Goal: Find specific page/section: Find specific page/section

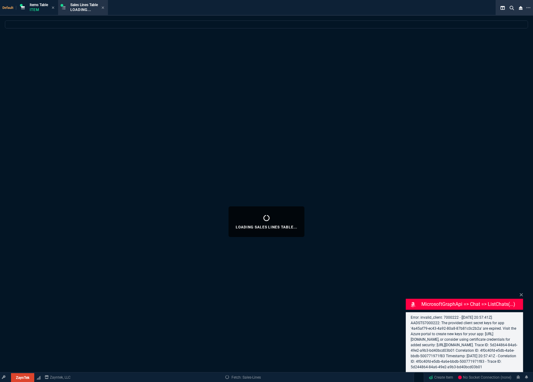
click at [289, 78] on div "Loading Sales Lines Table..." at bounding box center [266, 221] width 533 height 403
select select
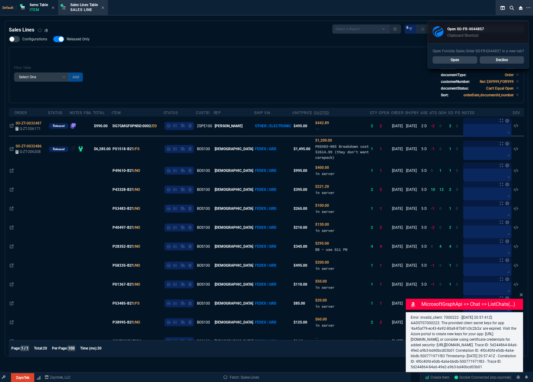
click at [457, 60] on link "Open" at bounding box center [455, 59] width 45 height 7
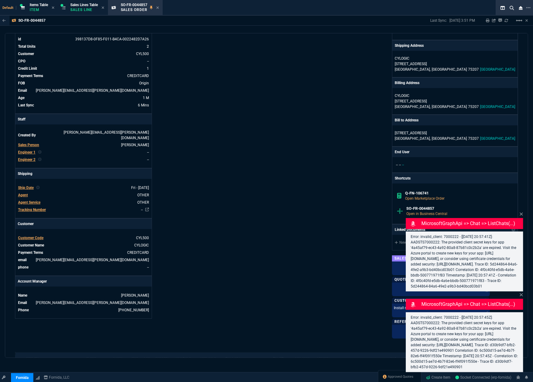
scroll to position [50, 0]
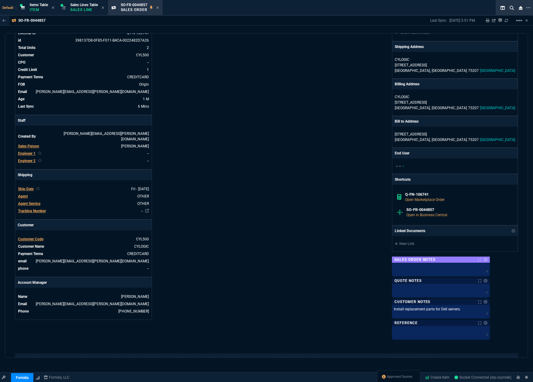
click at [341, 149] on div "Fornida, LLC [STREET_ADDRESS] Share Link Show More Chats Shipping Address CYLOG…" at bounding box center [393, 172] width 252 height 332
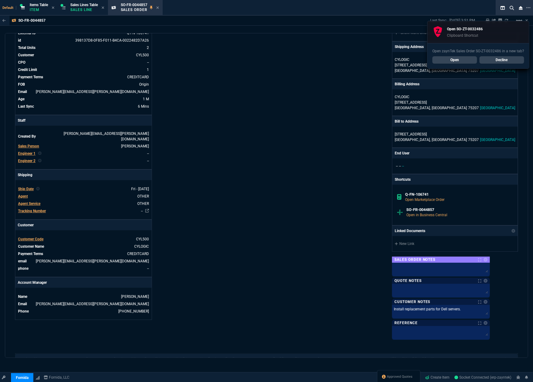
click at [451, 63] on link "Open" at bounding box center [455, 59] width 45 height 7
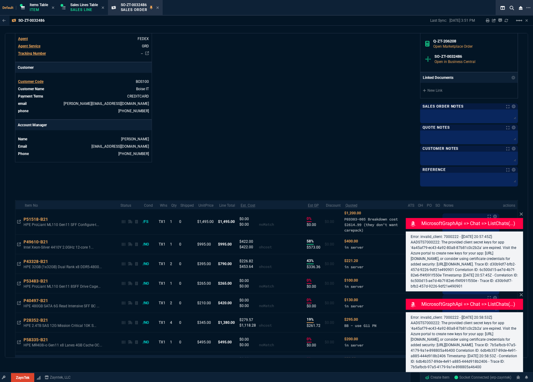
scroll to position [335, 0]
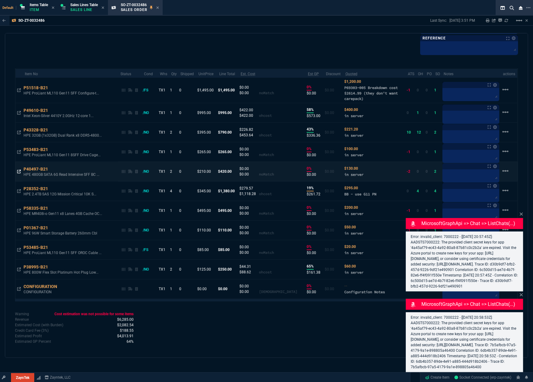
click at [17, 170] on icon at bounding box center [19, 172] width 4 height 4
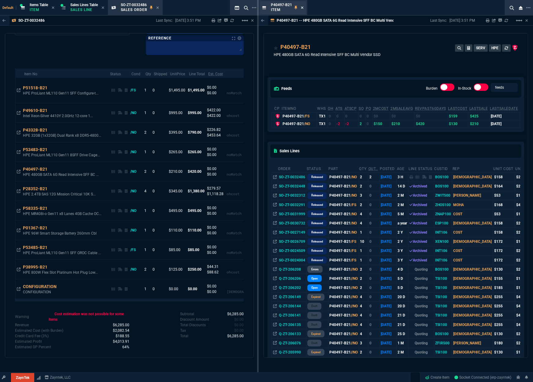
click at [303, 9] on icon at bounding box center [302, 8] width 3 height 4
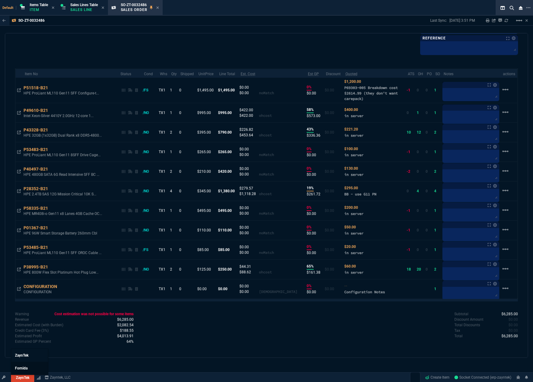
click at [27, 367] on span "Fornida" at bounding box center [21, 368] width 13 height 4
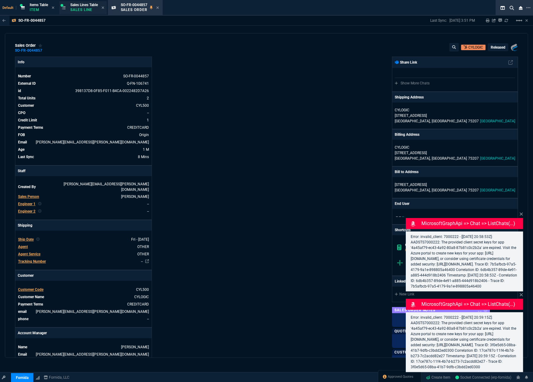
click at [86, 9] on p "Sales Line" at bounding box center [84, 9] width 28 height 5
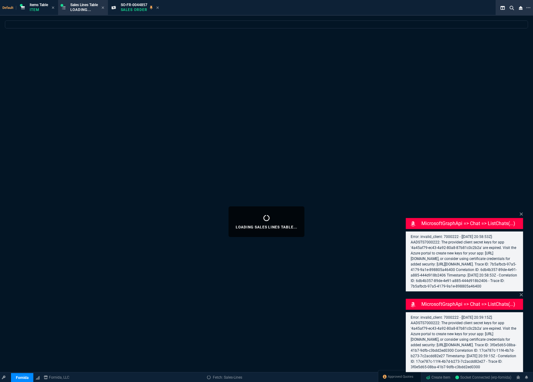
select select
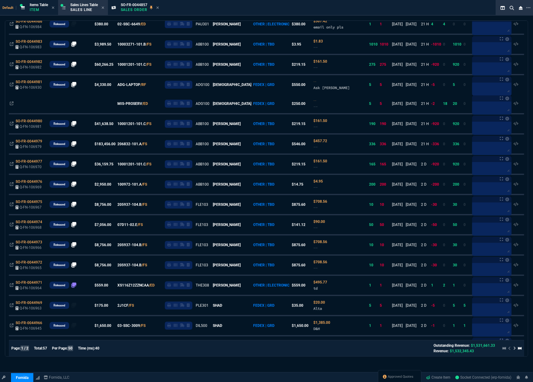
scroll to position [408, 0]
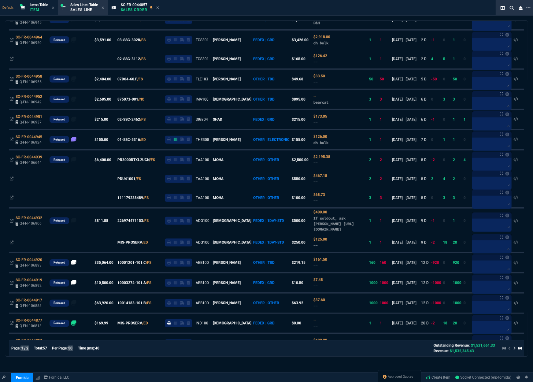
drag, startPoint x: 75, startPoint y: 349, endPoint x: 62, endPoint y: 351, distance: 12.4
click at [66, 352] on div "Page: 1 / 2 Total: 57 Per Page: 50 Time (ms): 40 Outstanding Revenue: $1,531,66…" at bounding box center [266, 348] width 510 height 11
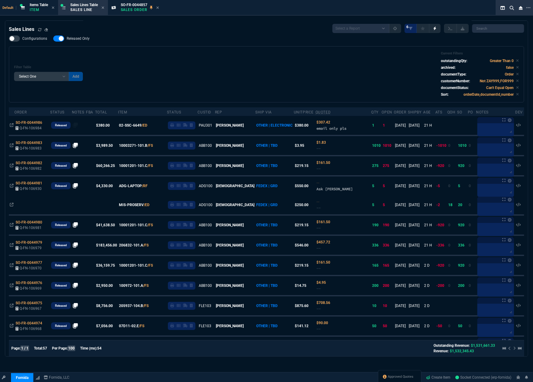
scroll to position [0, 0]
click at [26, 357] on span "ZaynTek" at bounding box center [21, 355] width 13 height 4
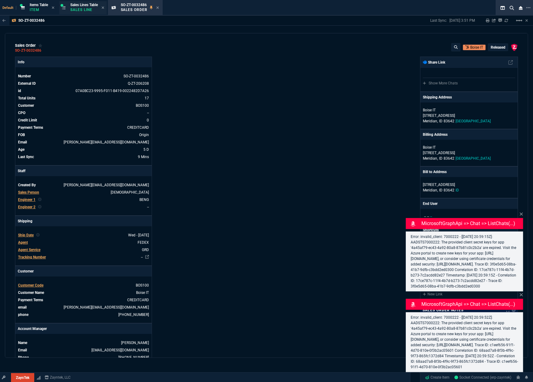
click at [78, 6] on span "Sales Lines Table" at bounding box center [84, 5] width 28 height 4
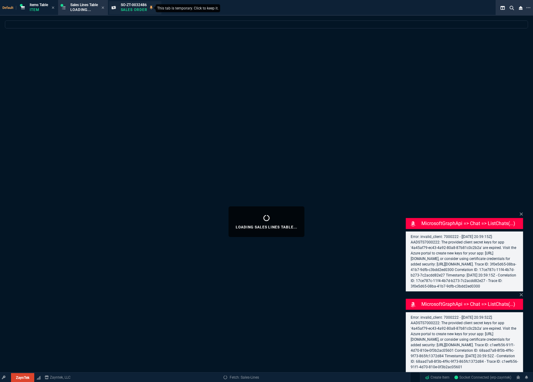
select select
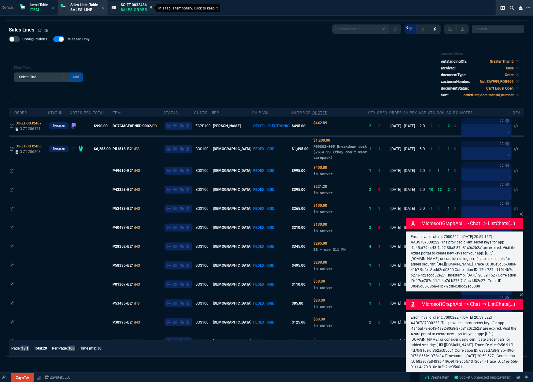
click at [152, 7] on icon at bounding box center [151, 8] width 3 height 4
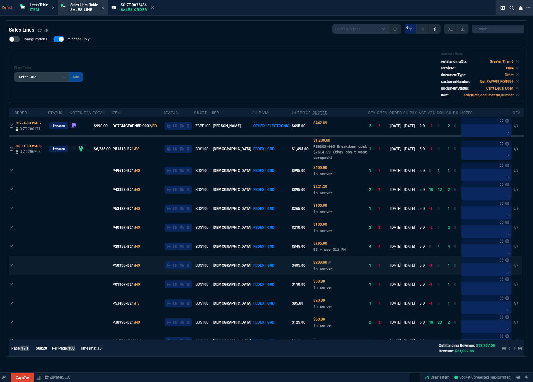
scroll to position [51, 0]
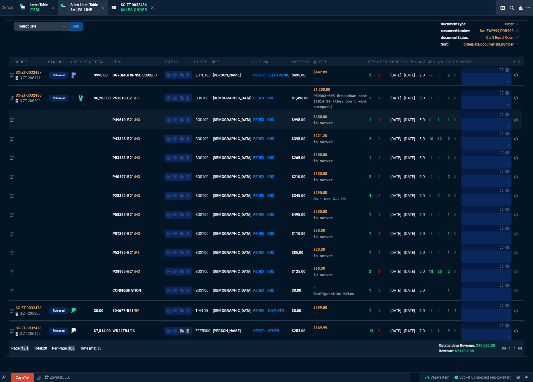
drag, startPoint x: 12, startPoint y: 197, endPoint x: 179, endPoint y: 150, distance: 173.4
click at [12, 197] on icon at bounding box center [12, 196] width 4 height 4
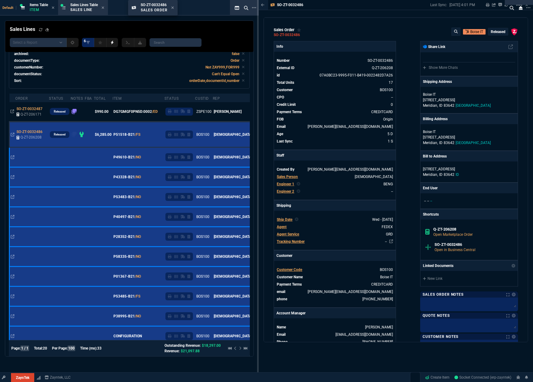
drag, startPoint x: 290, startPoint y: 6, endPoint x: 159, endPoint y: 3, distance: 130.6
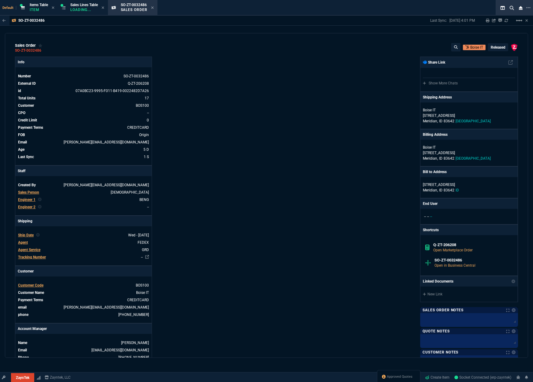
click at [377, 40] on div "sales order SO-ZT-0032486 [GEOGRAPHIC_DATA] IT Released ZaynTek, LLC [STREET_AD…" at bounding box center [266, 195] width 523 height 325
drag, startPoint x: 296, startPoint y: 127, endPoint x: 309, endPoint y: 103, distance: 27.1
click at [296, 128] on div "ZaynTek, LLC [STREET_ADDRESS] Share Link Show More Chats Shipping Address [GEOG…" at bounding box center [393, 223] width 252 height 332
click at [386, 121] on div "ZaynTek, LLC [STREET_ADDRESS] Share Link Show More Chats Shipping Address [GEOG…" at bounding box center [393, 223] width 252 height 332
click at [306, 134] on div "ZaynTek, LLC [STREET_ADDRESS] Share Link Show More Chats Shipping Address [GEOG…" at bounding box center [393, 223] width 252 height 332
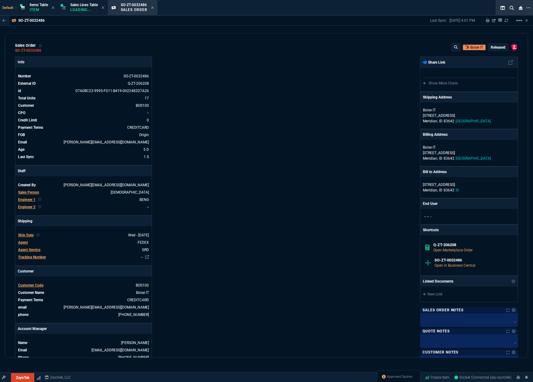
click at [317, 57] on div "ZaynTek, LLC [STREET_ADDRESS] Share Link Show More Chats Shipping Address [GEOG…" at bounding box center [393, 223] width 252 height 332
click at [298, 66] on div "ZaynTek, LLC [STREET_ADDRESS] Share Link Show More Chats Shipping Address [GEOG…" at bounding box center [393, 223] width 252 height 332
